Goal: Information Seeking & Learning: Learn about a topic

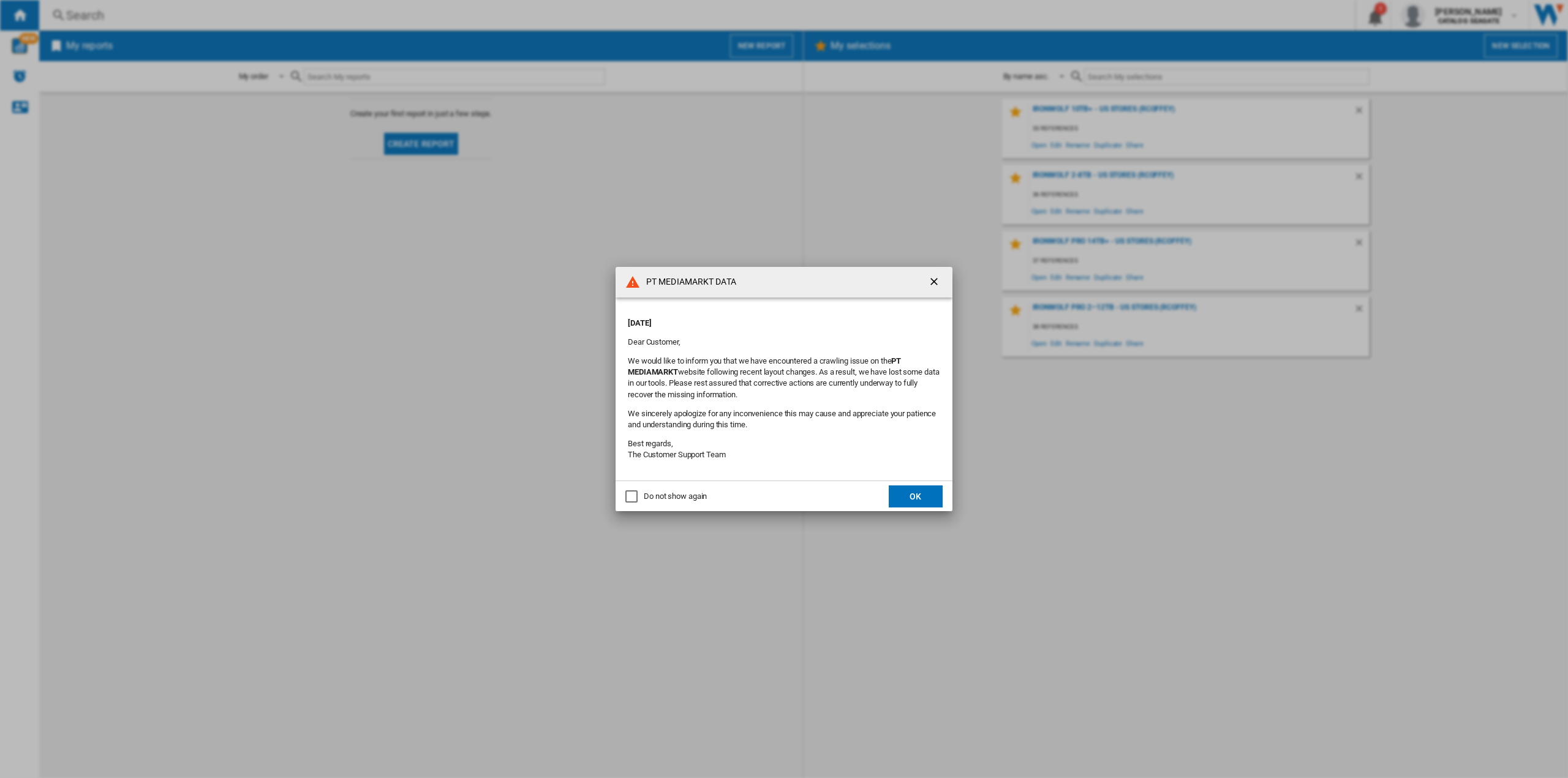
click at [917, 500] on button "OK" at bounding box center [916, 497] width 54 height 22
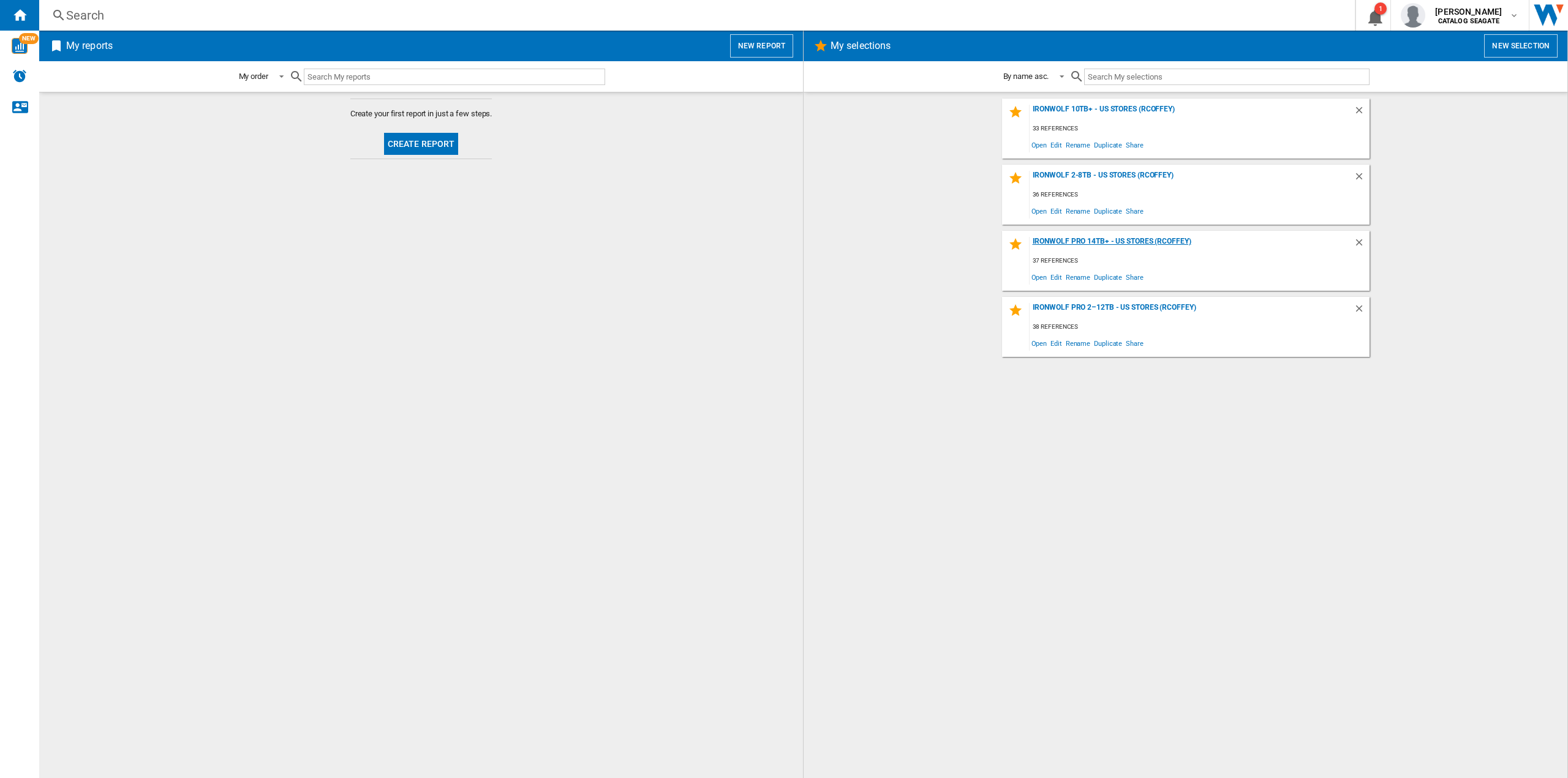
click at [1102, 241] on div "IronWolf Pro 14TB+ - US Stores (rcoffey)" at bounding box center [1191, 246] width 324 height 17
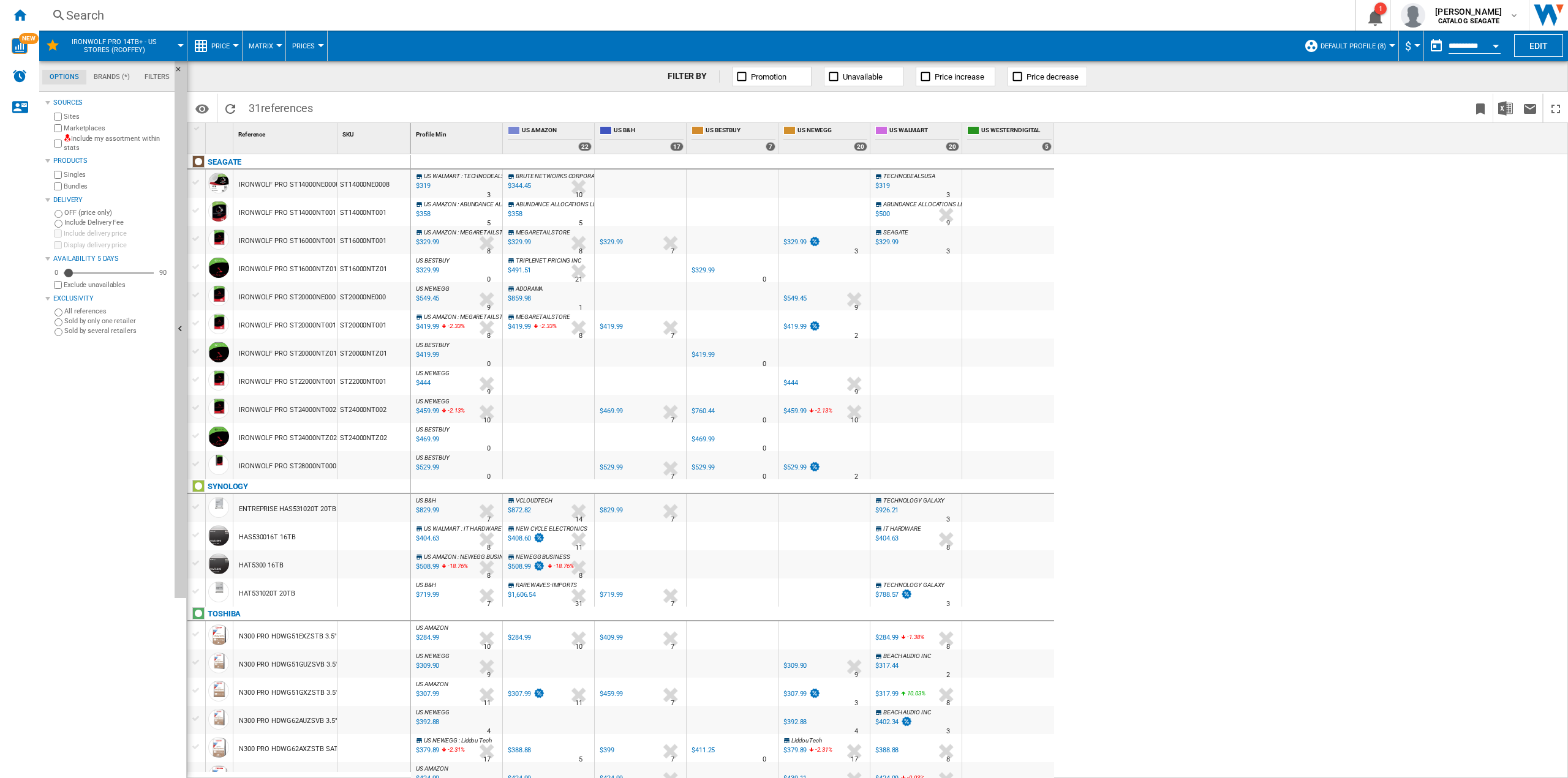
click at [441, 460] on span "US BESTBUY" at bounding box center [433, 457] width 34 height 7
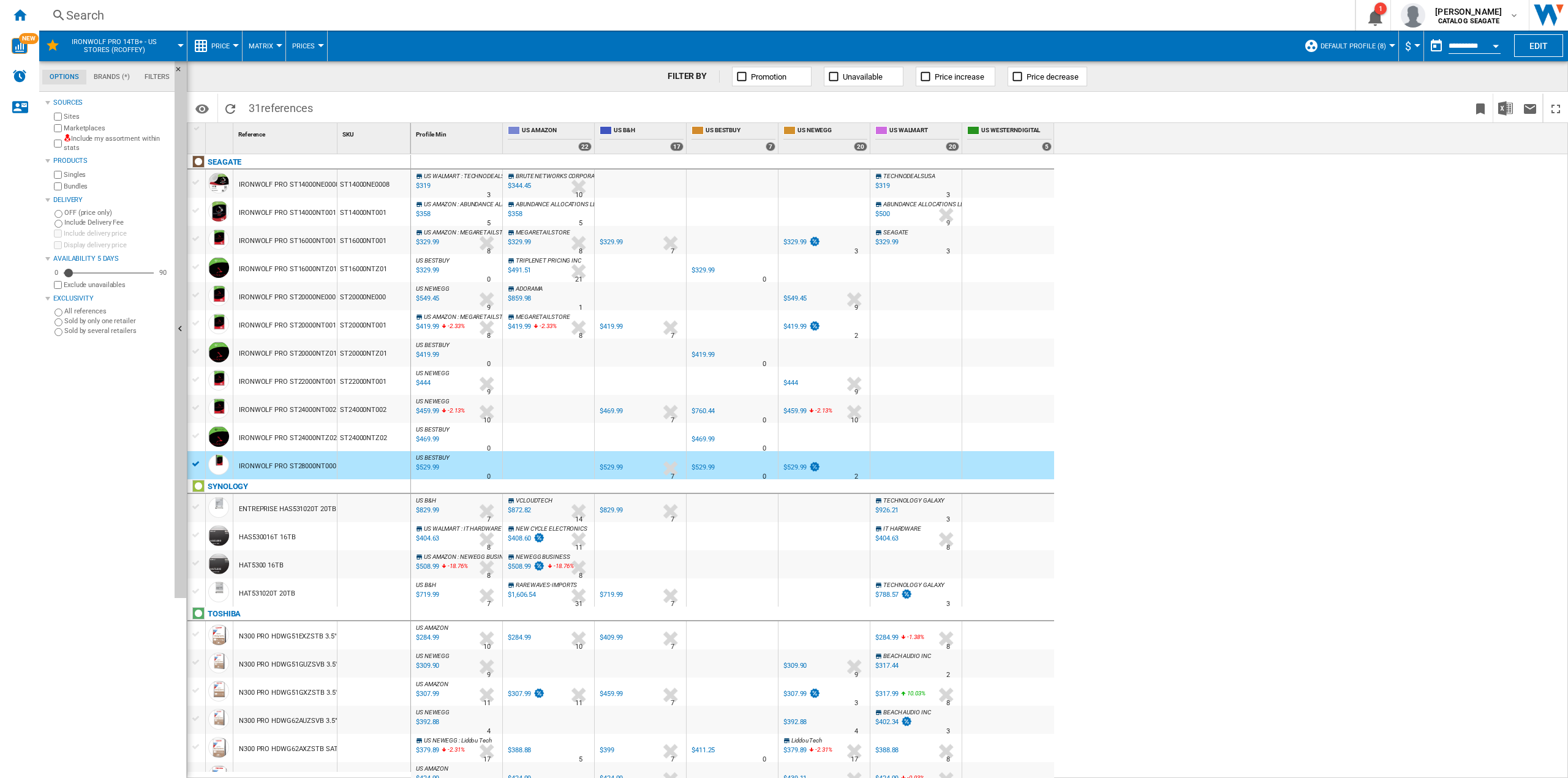
click at [431, 466] on div "$529.99" at bounding box center [426, 467] width 25 height 12
click at [596, 506] on span "Characteristics" at bounding box center [607, 504] width 63 height 11
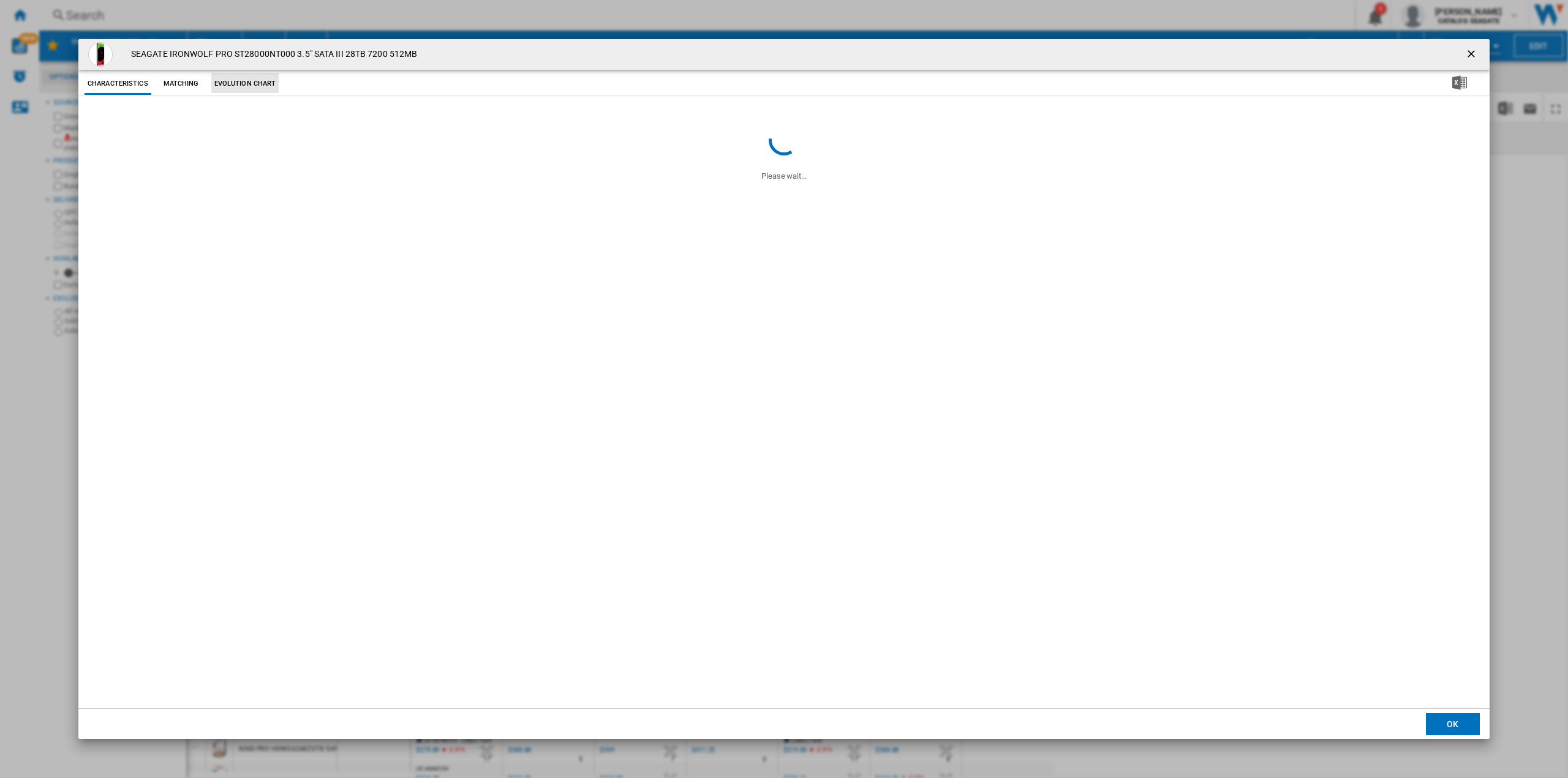
click at [240, 80] on button "Evolution chart" at bounding box center [245, 84] width 68 height 22
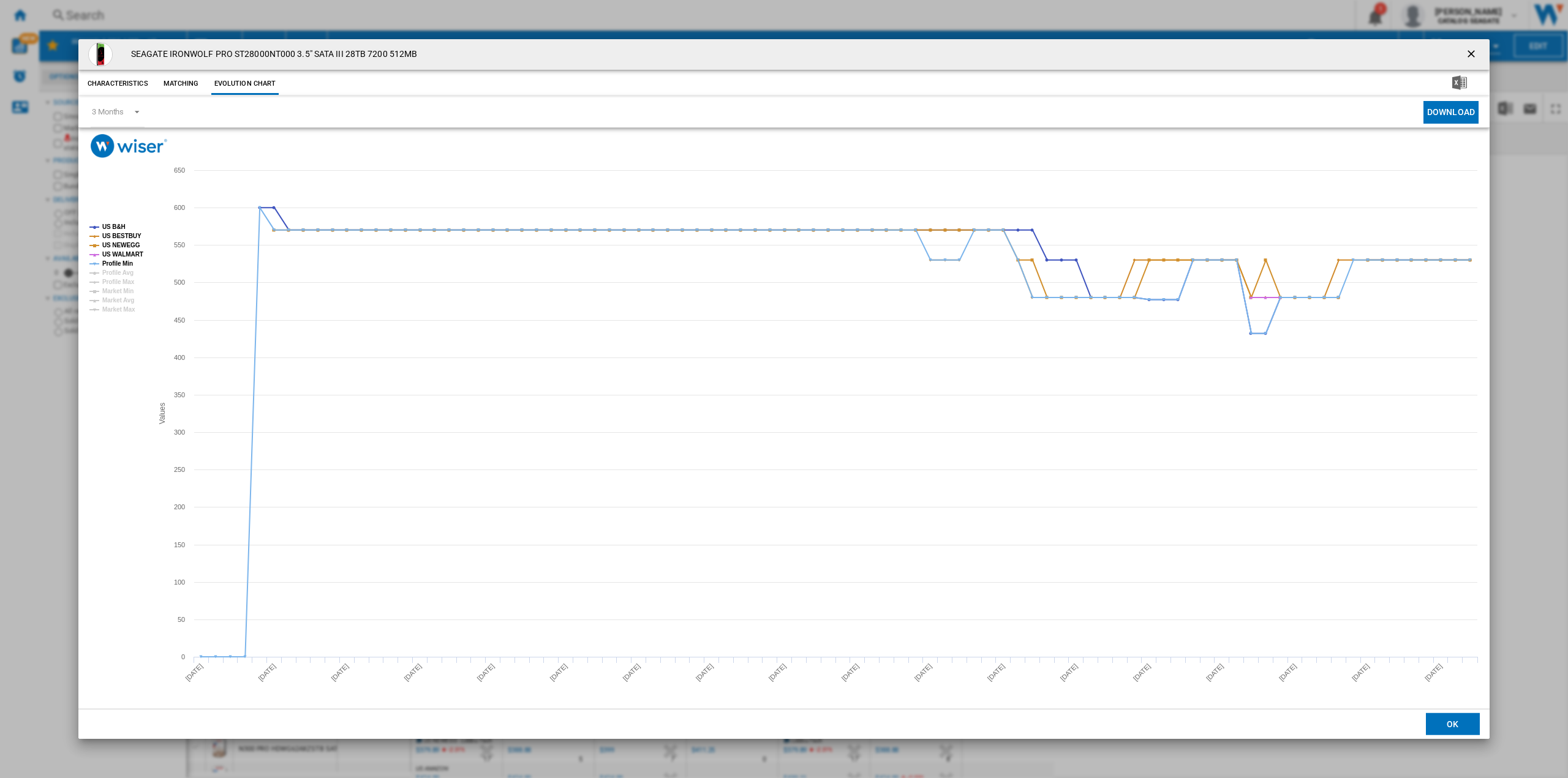
click at [1470, 50] on ng-md-icon "getI18NText('BUTTONS.CLOSE_DIALOG')" at bounding box center [1472, 55] width 15 height 15
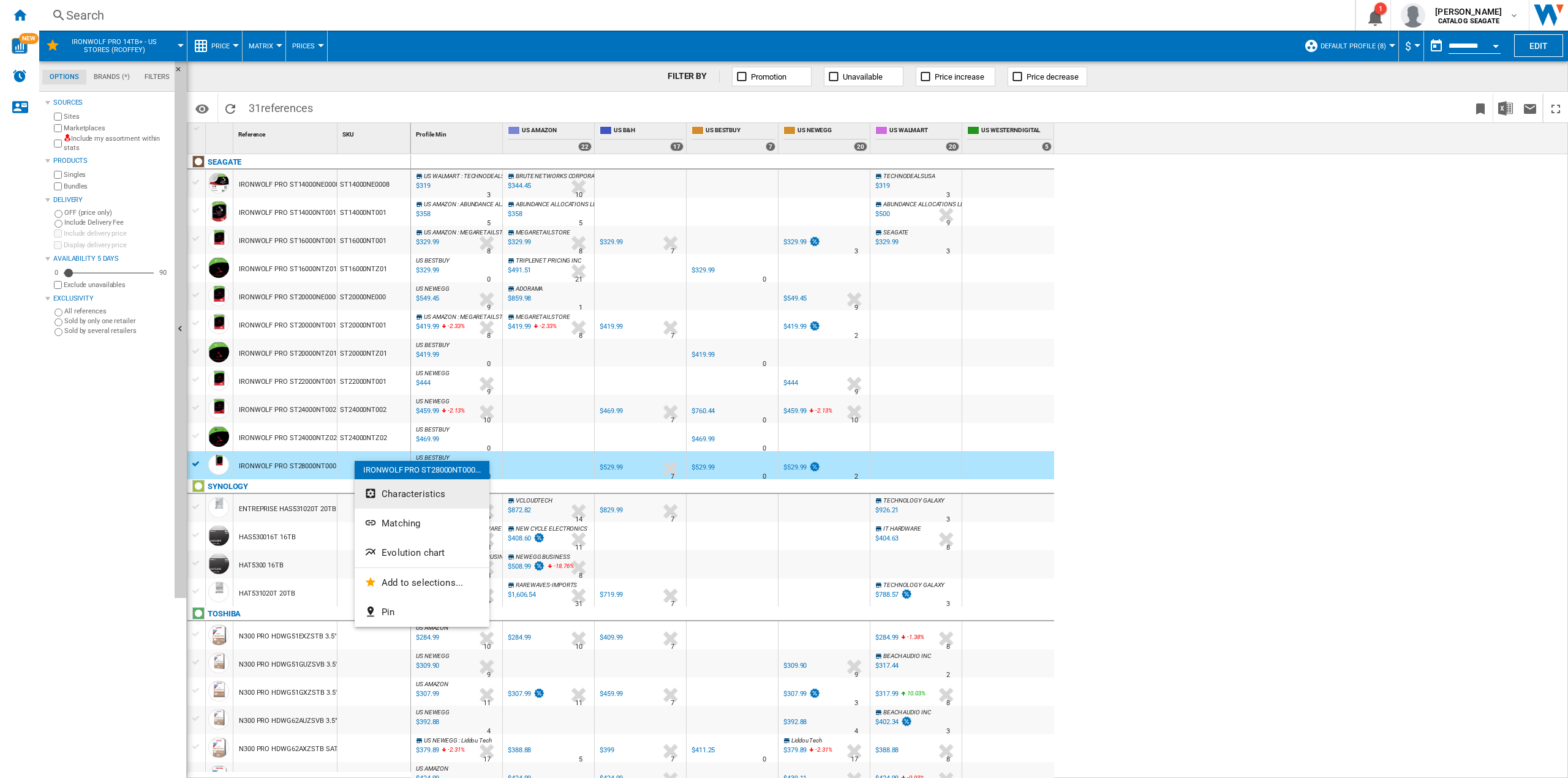
click at [390, 499] on span "Characteristics" at bounding box center [413, 494] width 63 height 11
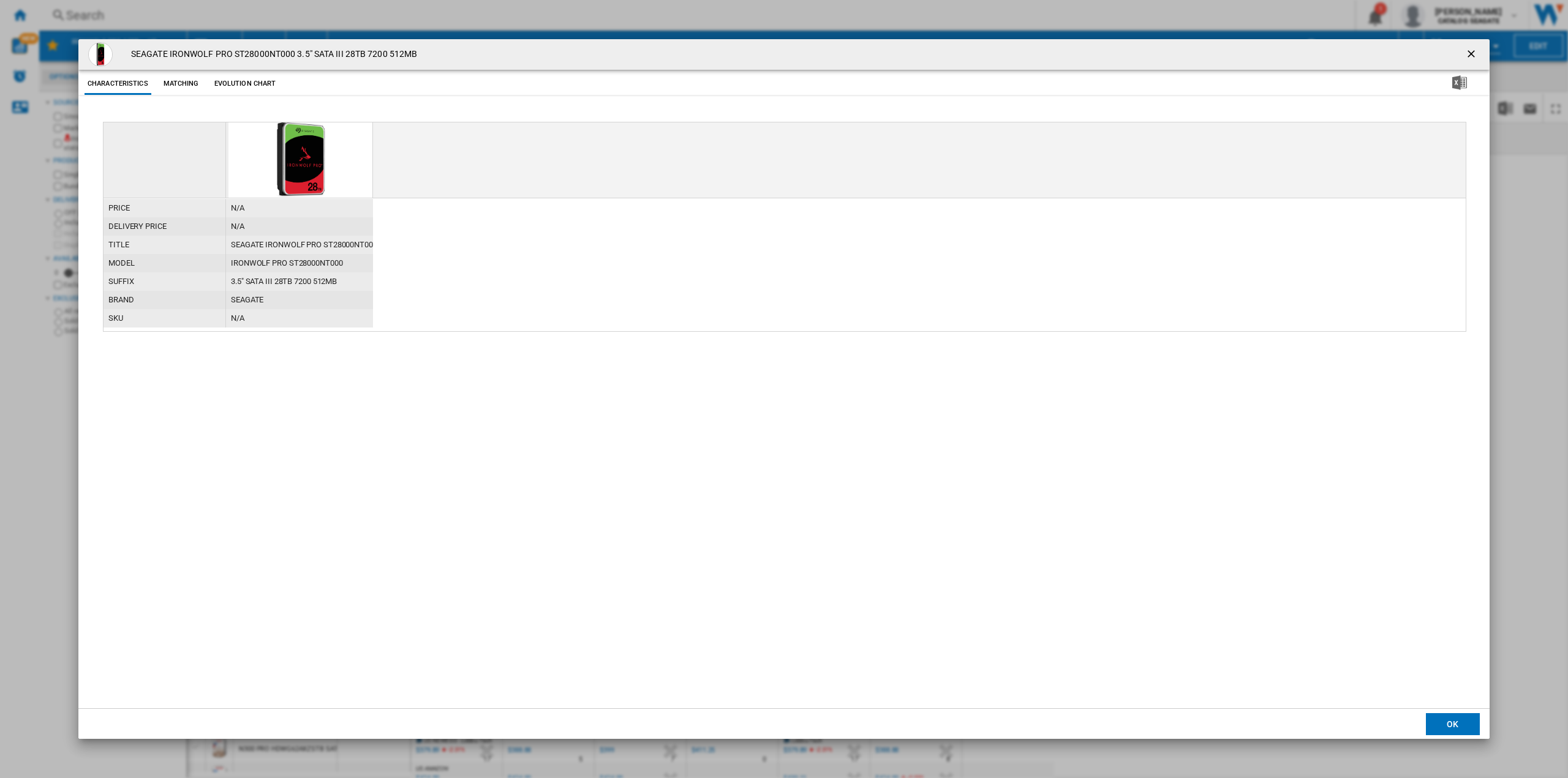
drag, startPoint x: 250, startPoint y: 74, endPoint x: 248, endPoint y: 81, distance: 7.3
click at [248, 77] on button "Evolution chart" at bounding box center [245, 84] width 68 height 22
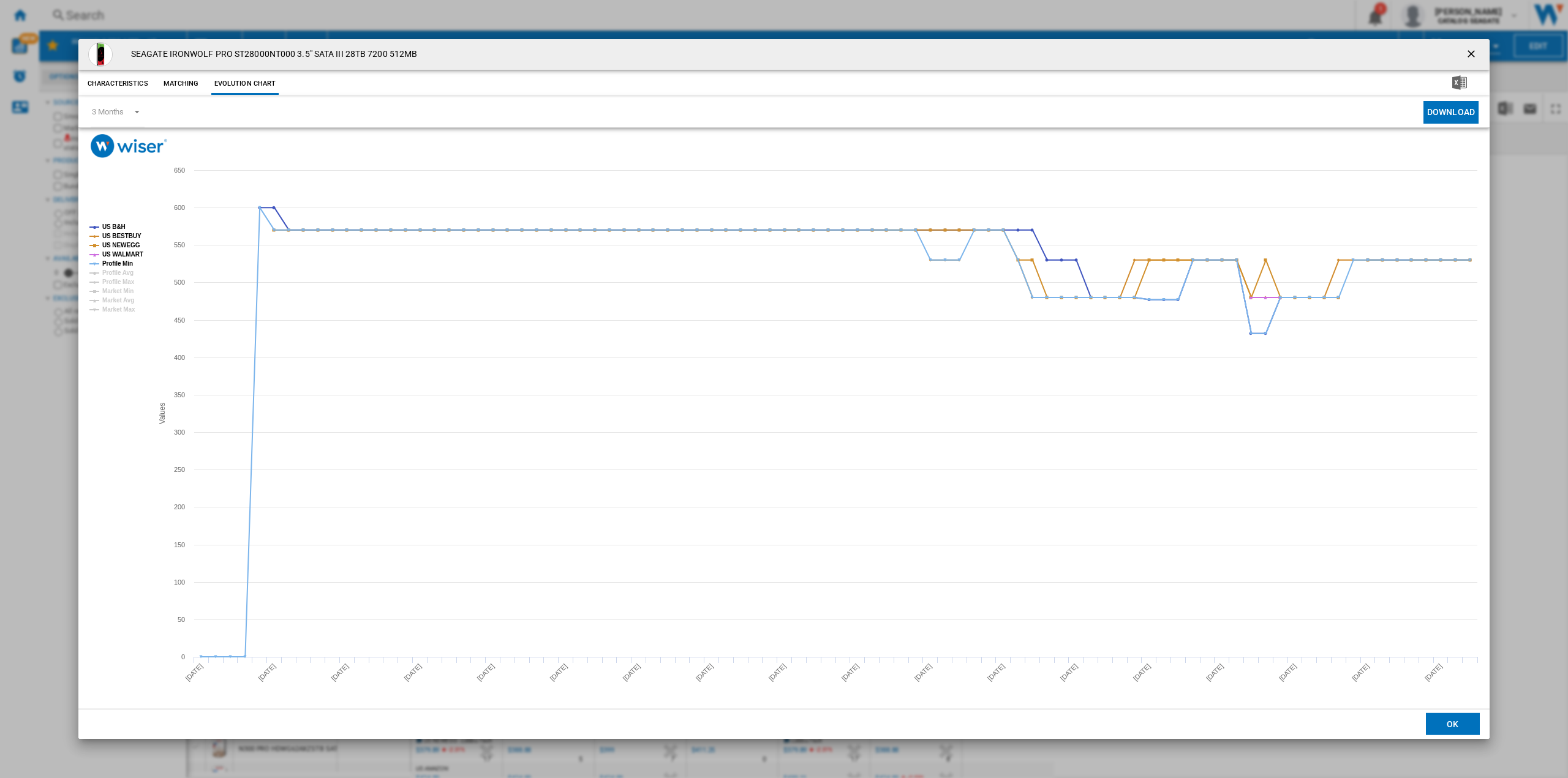
click at [1465, 726] on button "OK" at bounding box center [1453, 725] width 54 height 22
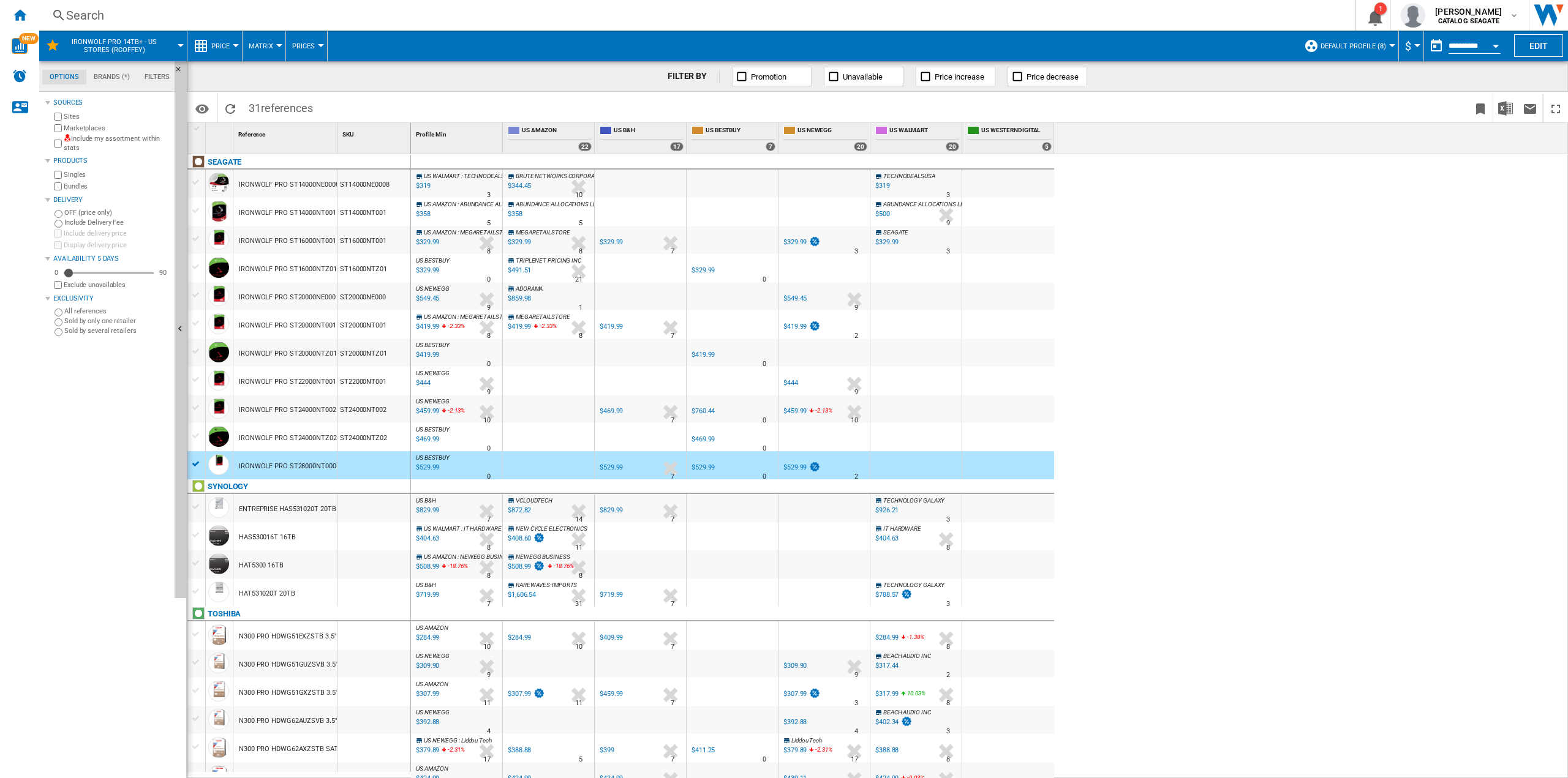
click at [547, 477] on div at bounding box center [548, 465] width 91 height 28
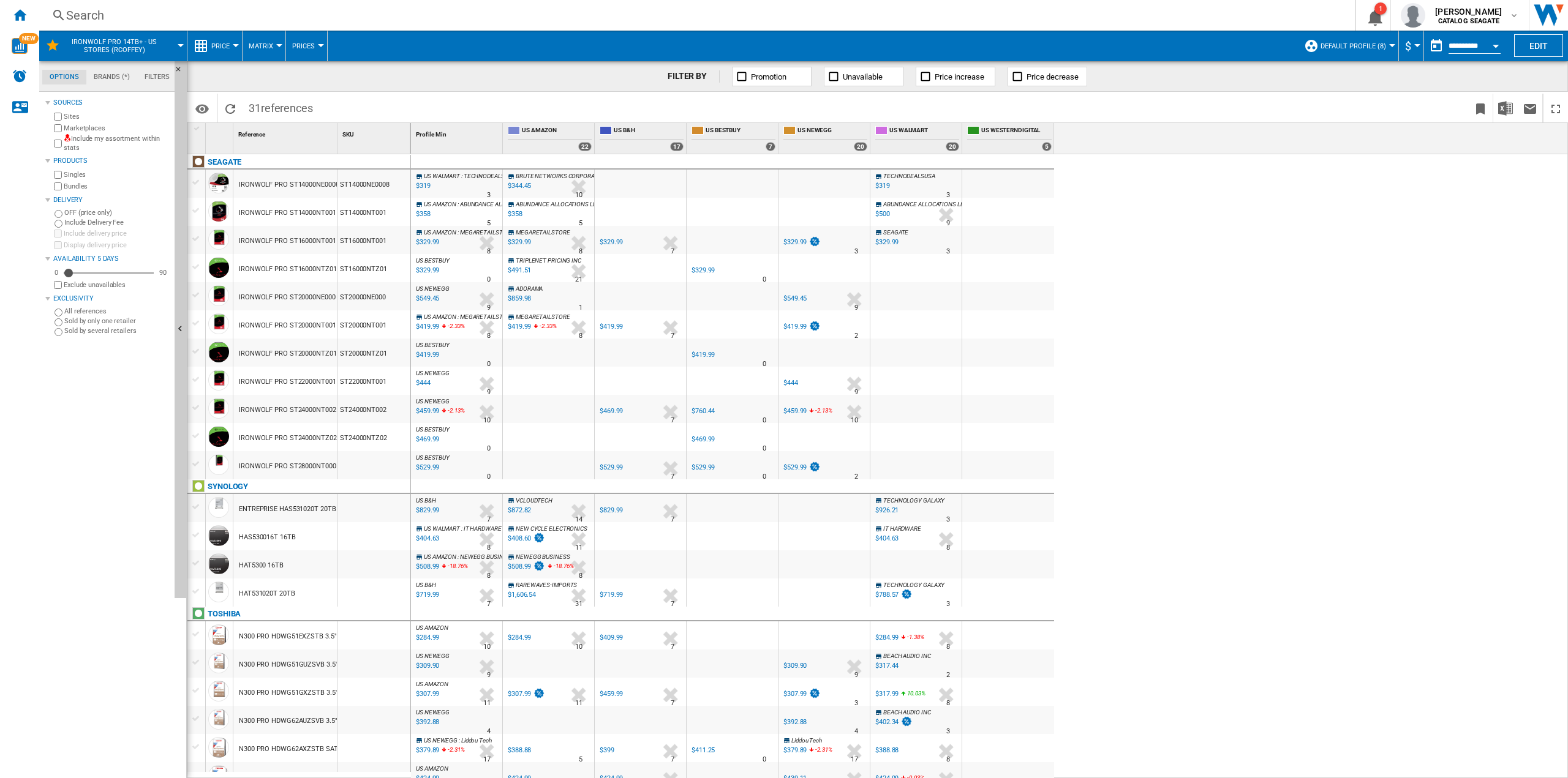
click at [544, 465] on div at bounding box center [548, 465] width 91 height 28
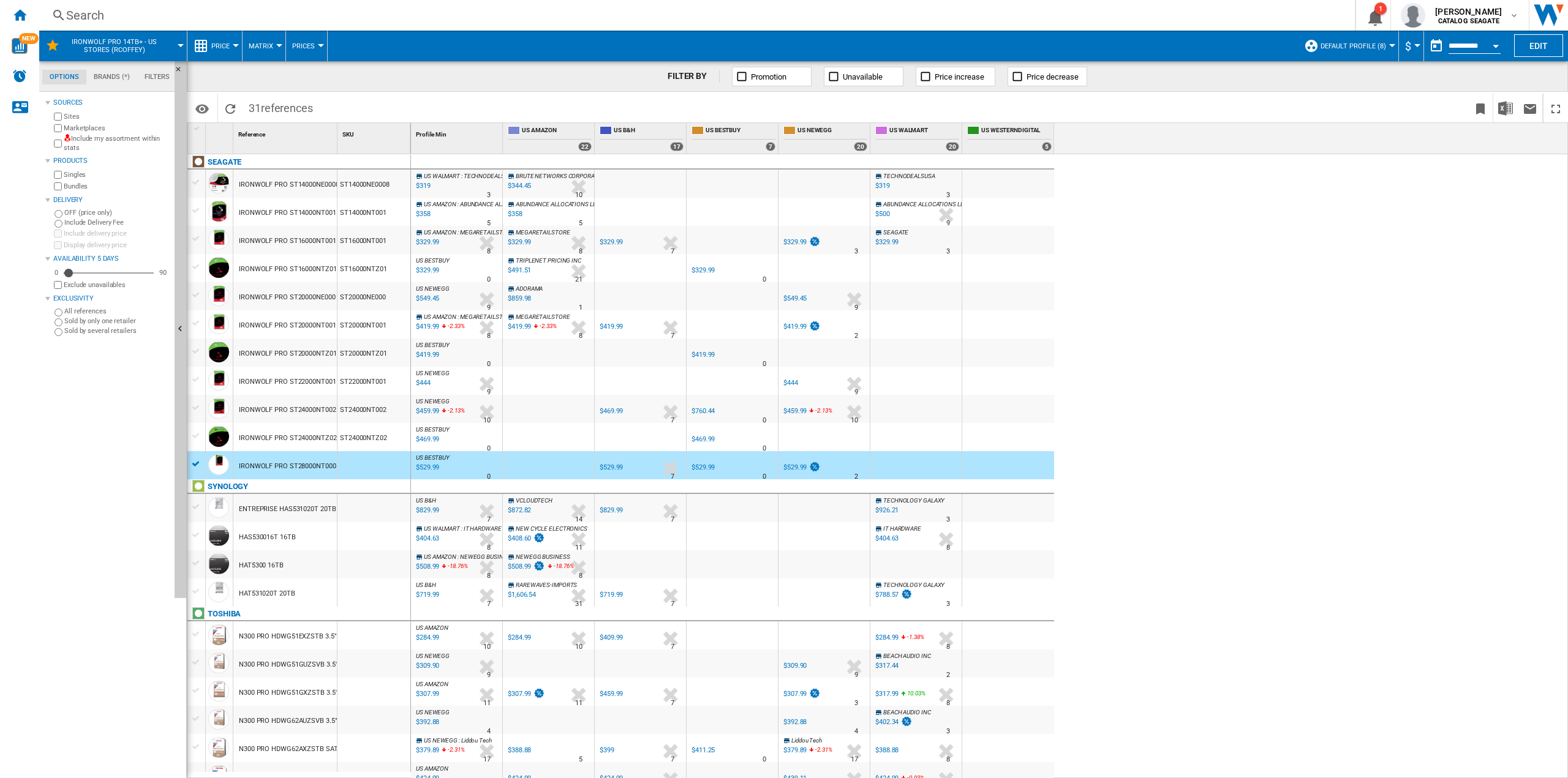
click at [532, 465] on div at bounding box center [548, 465] width 91 height 28
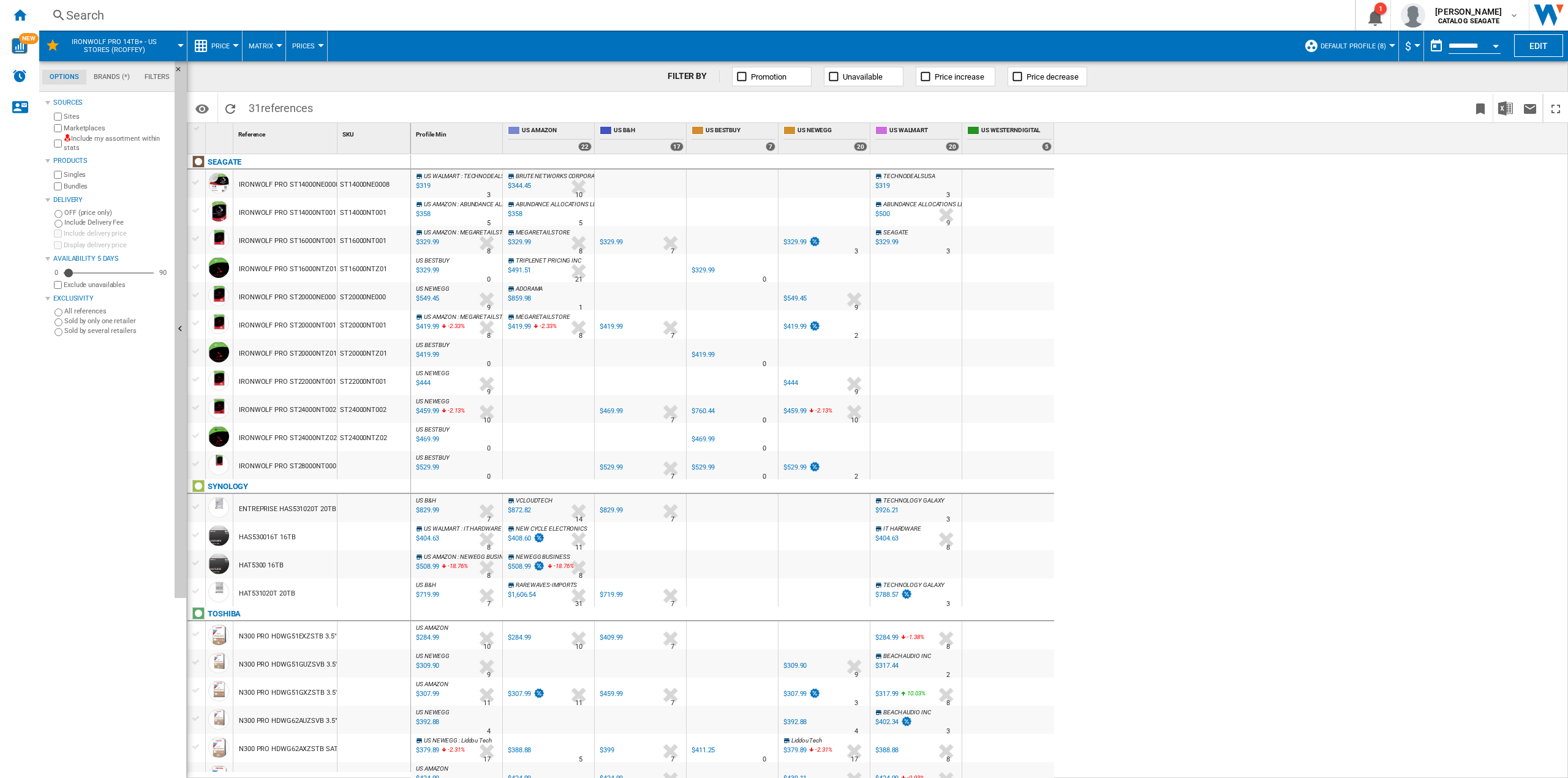
click at [532, 463] on div at bounding box center [548, 465] width 91 height 28
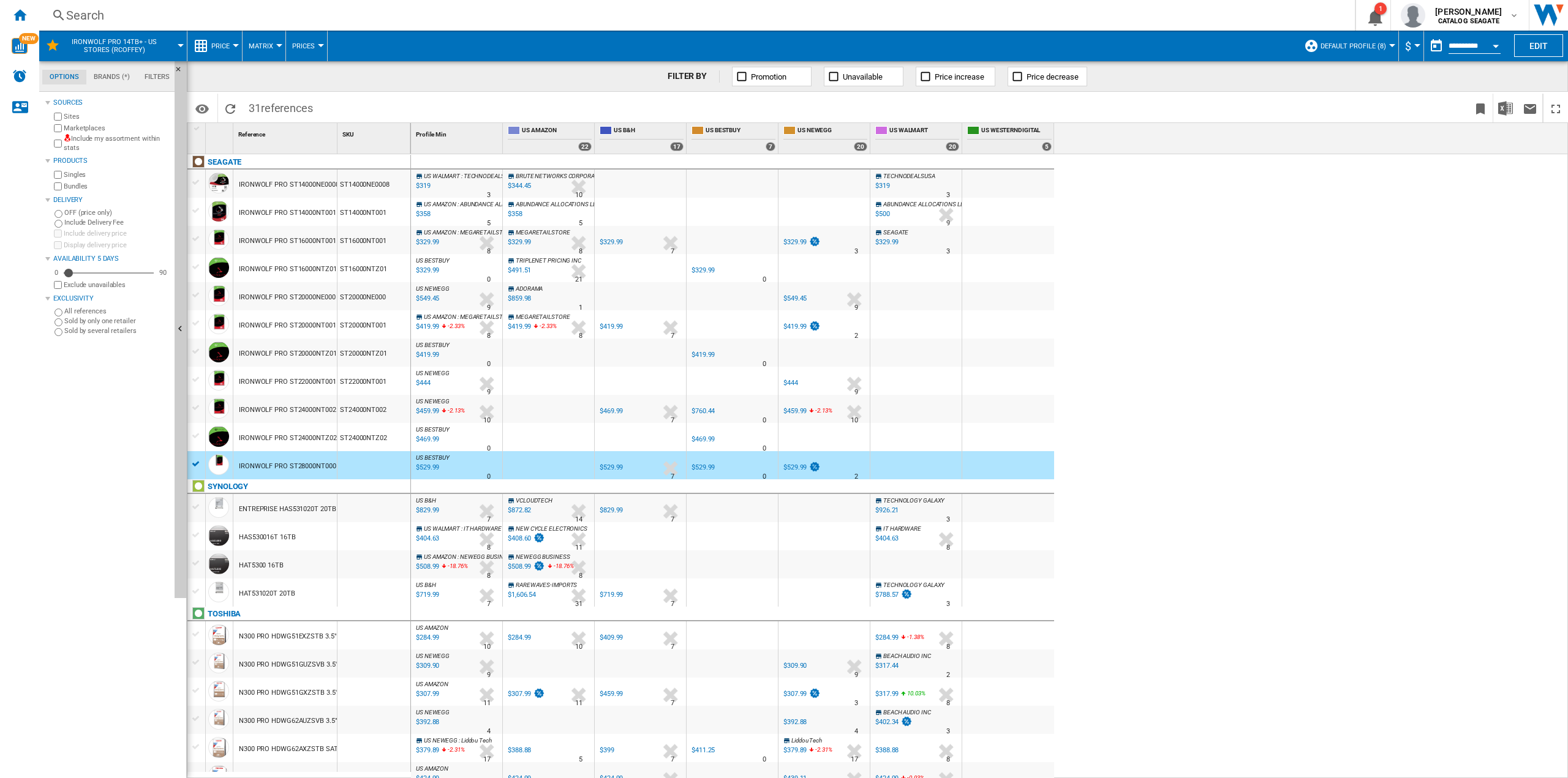
click at [584, 146] on div "22" at bounding box center [584, 147] width 13 height 9
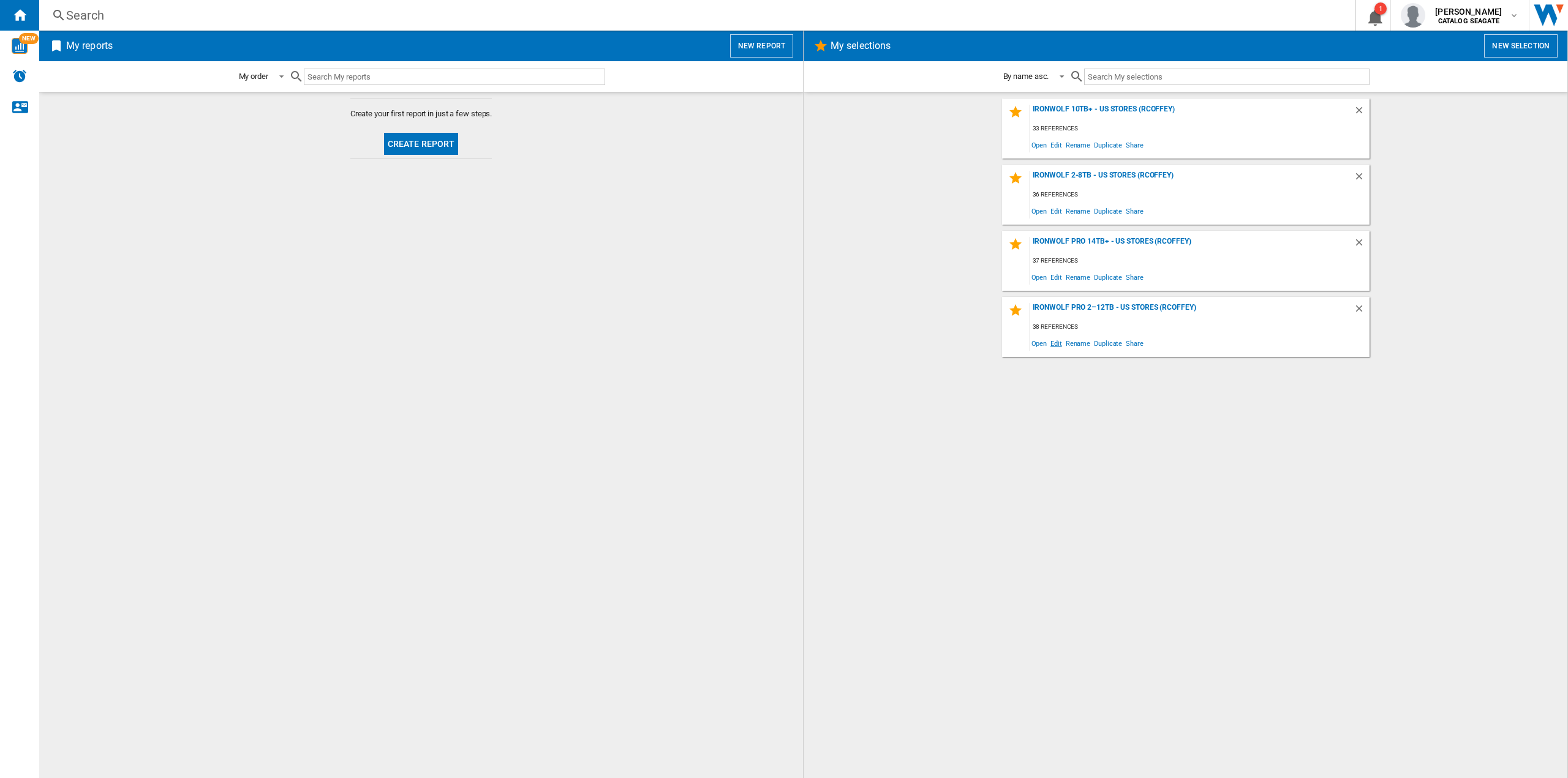
click at [1062, 343] on span "Edit" at bounding box center [1056, 343] width 15 height 17
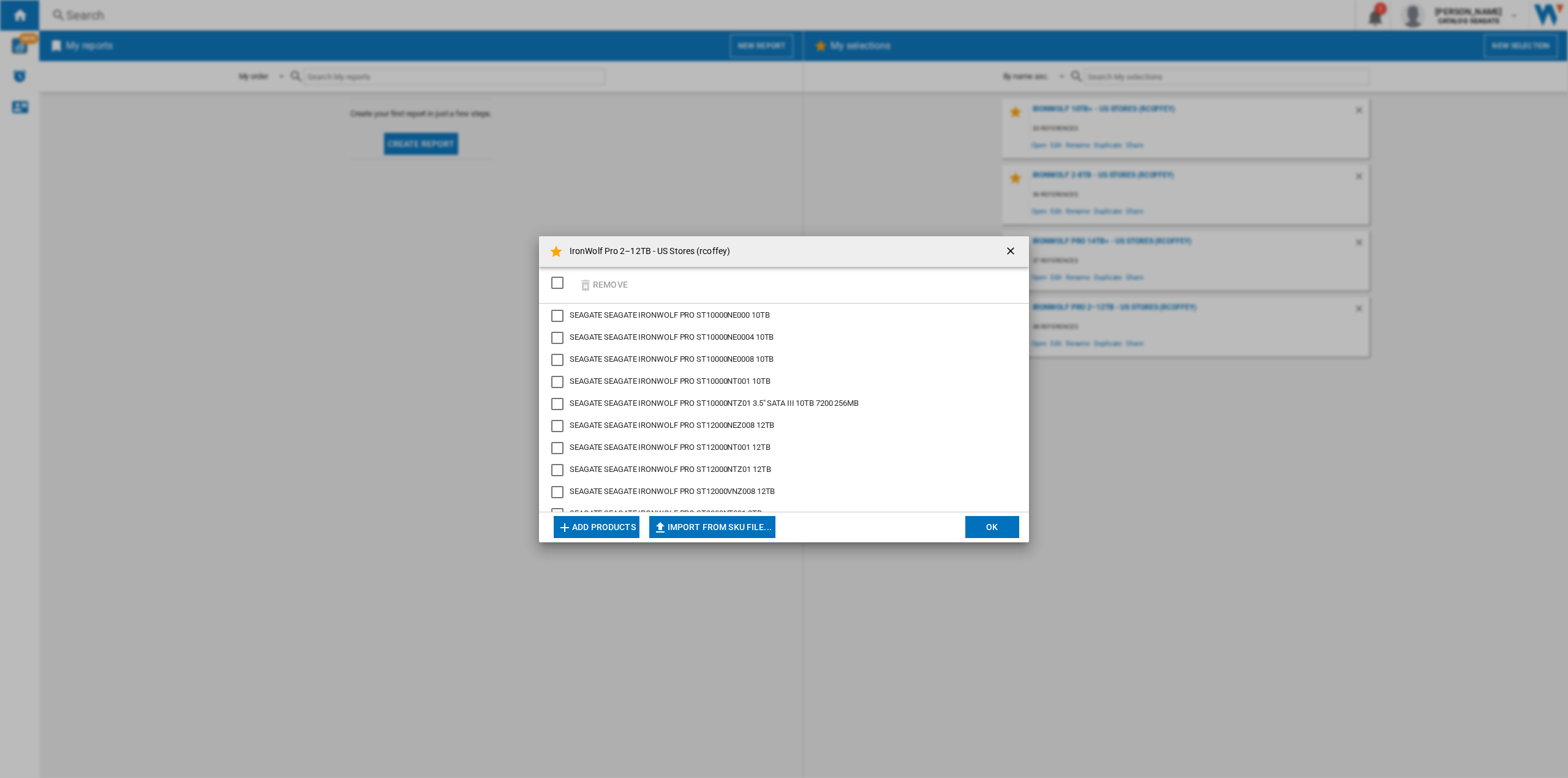
click at [1015, 247] on ng-md-icon "getI18NText('BUTTONS.CLOSE_DIALOG')" at bounding box center [1012, 252] width 15 height 15
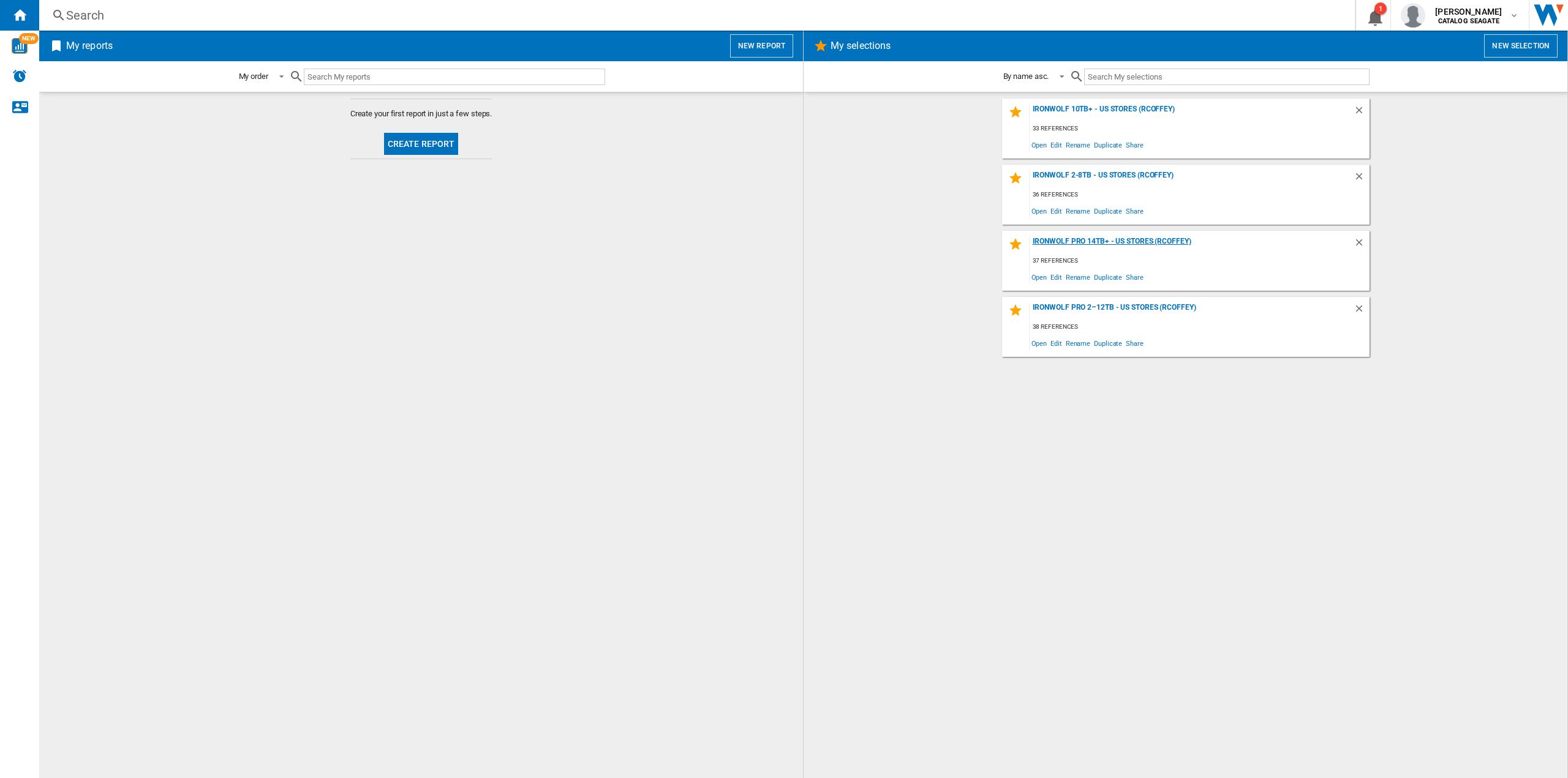
click at [1105, 242] on div "IronWolf Pro 14TB+ - US Stores (rcoffey)" at bounding box center [1191, 246] width 324 height 17
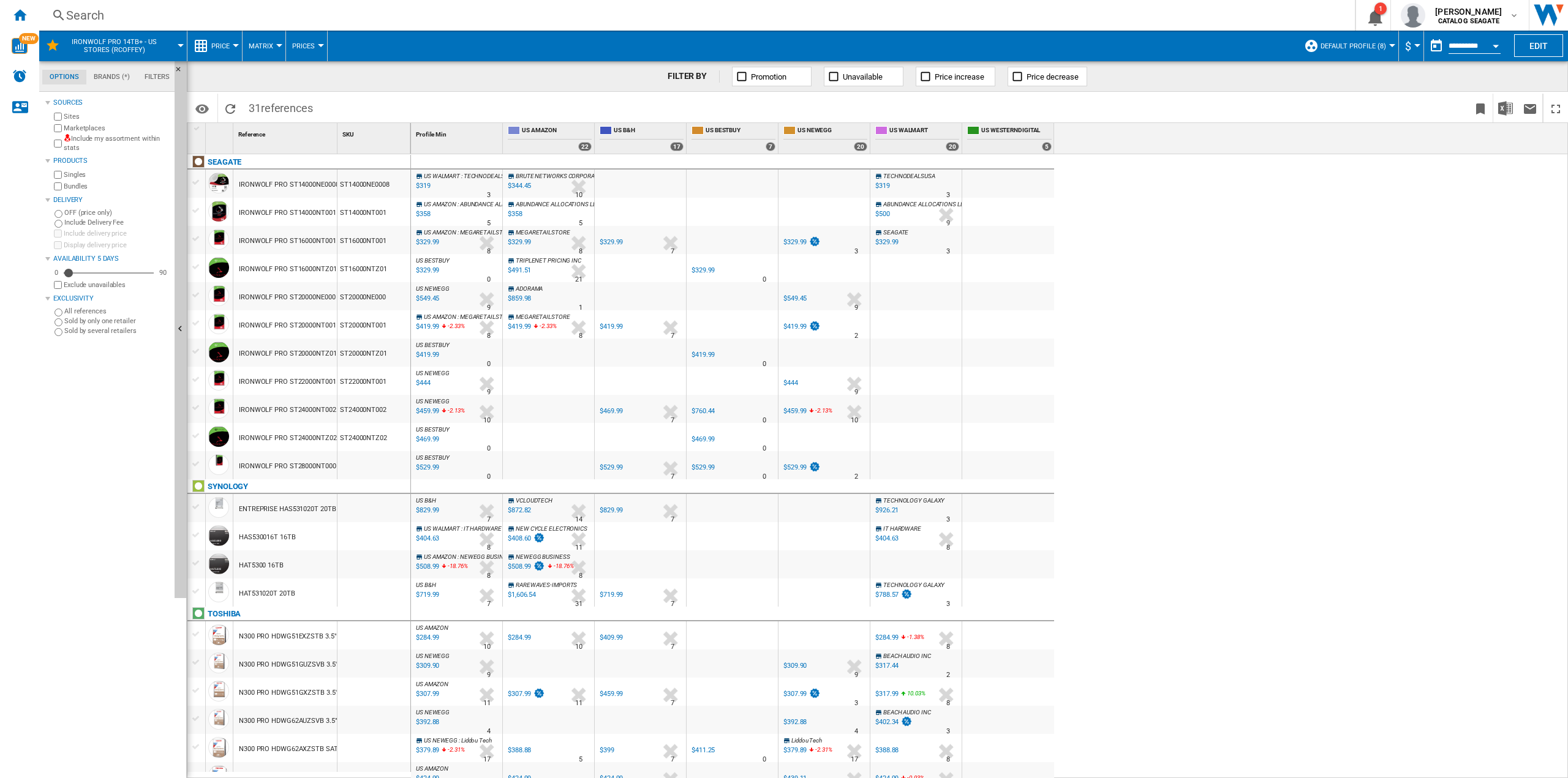
click at [1283, 218] on div "US WALMART : TECHNODEALSUSA -1.0 % $319 % N/A 3 US WALMART : TECHNODEALSUSA BRU…" at bounding box center [990, 466] width 1158 height 624
